Goal: Task Accomplishment & Management: Manage account settings

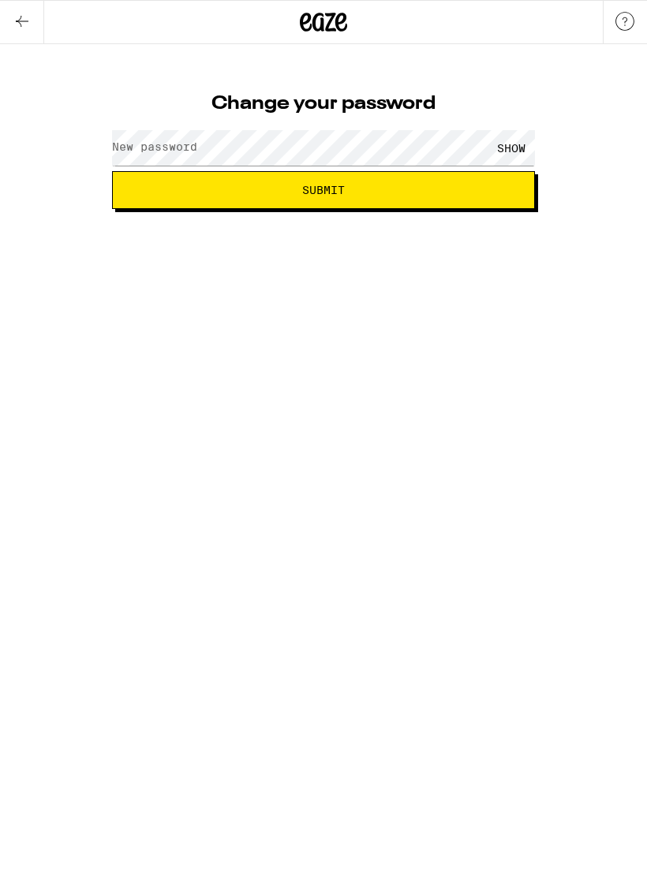
click at [147, 146] on label "New password" at bounding box center [154, 146] width 85 height 13
click at [142, 153] on label "New password" at bounding box center [154, 146] width 85 height 13
click at [520, 140] on div "SHOW" at bounding box center [510, 147] width 47 height 35
click at [460, 183] on button "Submit" at bounding box center [323, 190] width 423 height 38
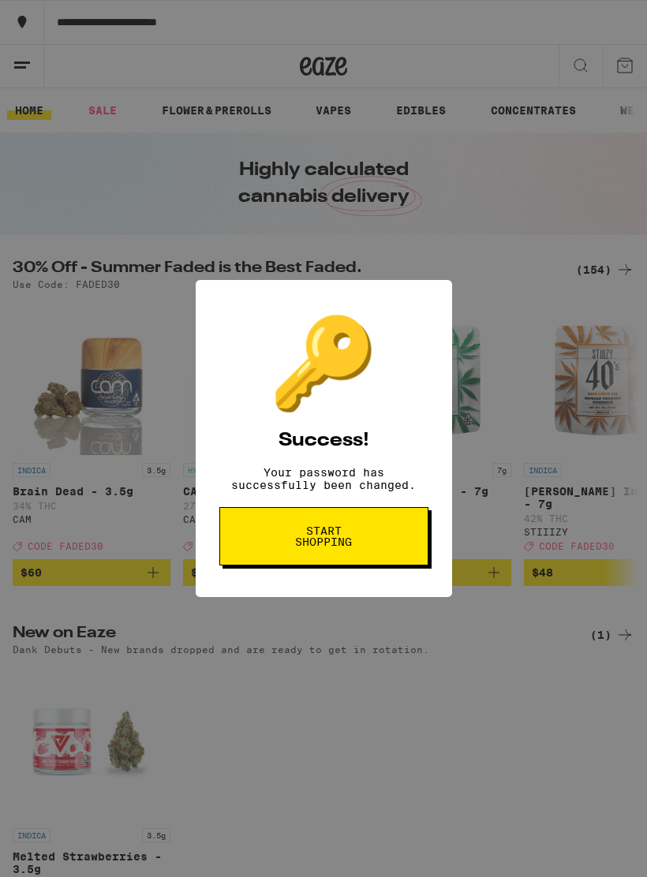
click at [0, 0] on div "🔑 Success! Your password has successfully been changed. Start shopping" at bounding box center [0, 0] width 0 height 0
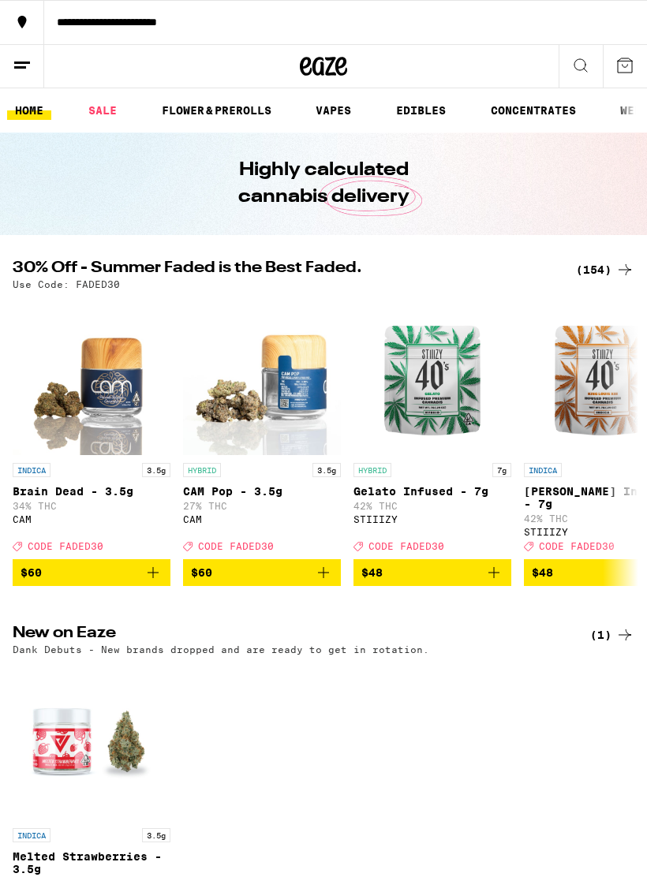
click at [27, 67] on icon at bounding box center [22, 65] width 19 height 19
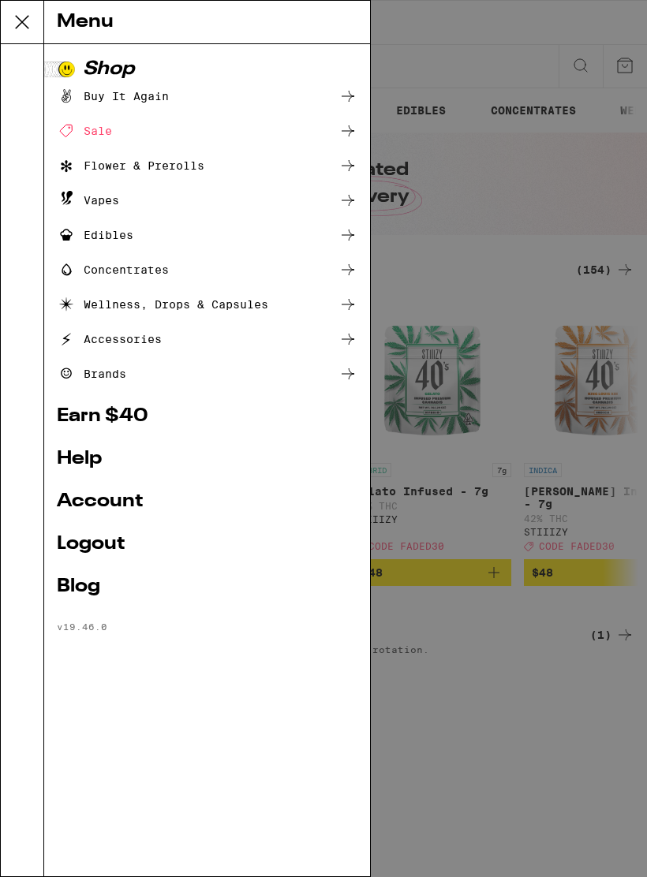
click at [119, 495] on link "Account" at bounding box center [207, 501] width 300 height 19
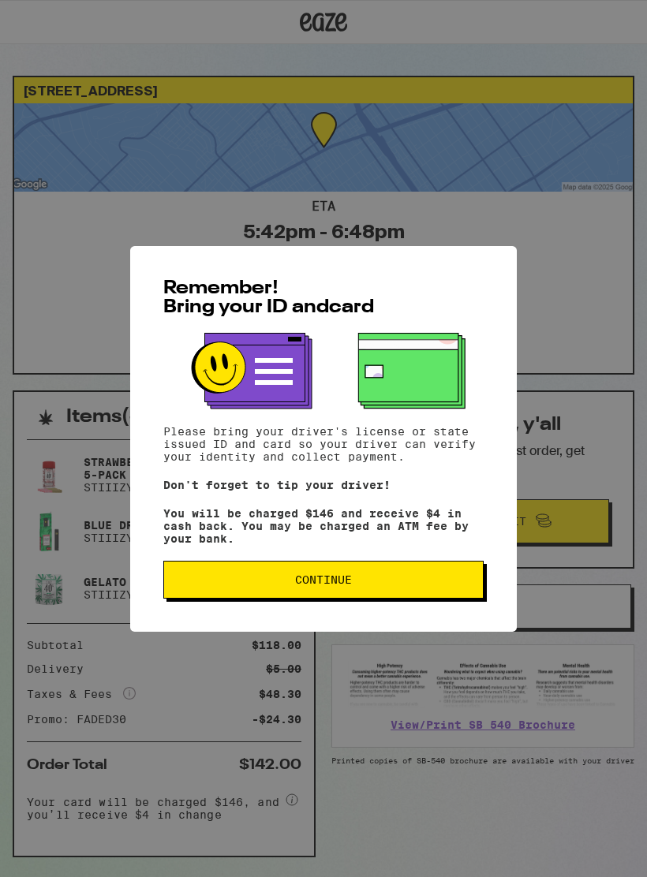
click at [414, 585] on span "Continue" at bounding box center [323, 579] width 293 height 11
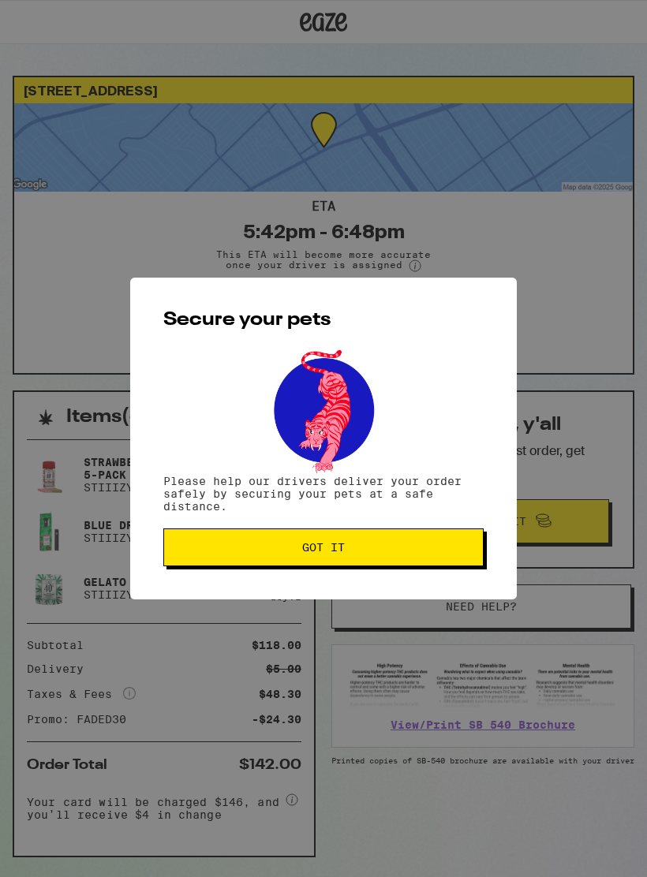
click at [421, 564] on button "Got it" at bounding box center [323, 547] width 320 height 38
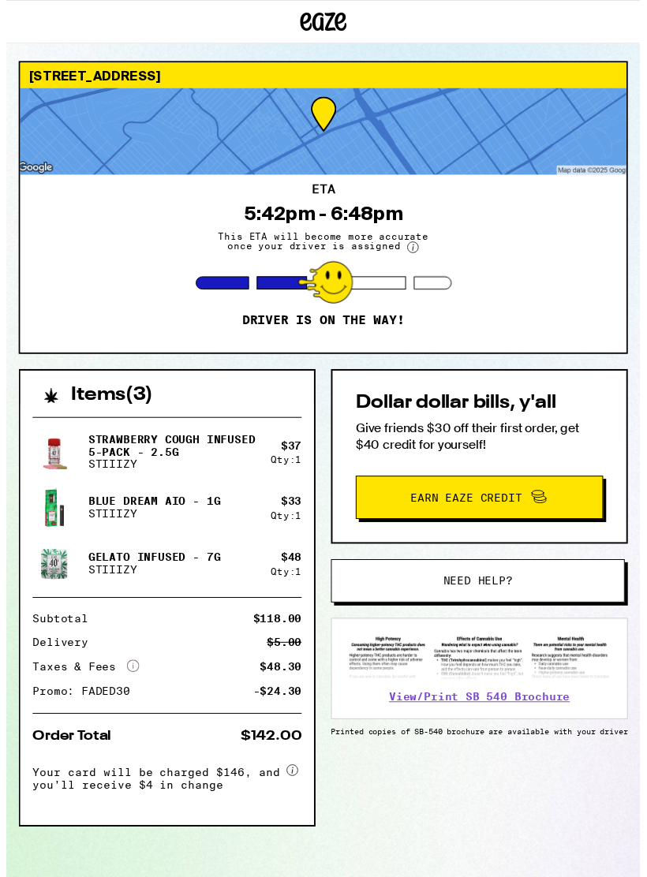
scroll to position [32, 0]
